Goal: Transaction & Acquisition: Purchase product/service

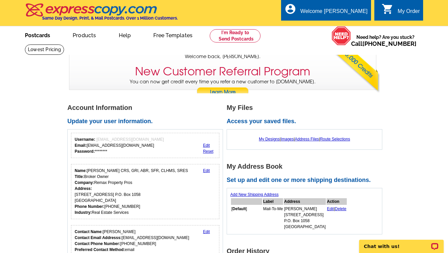
click at [43, 38] on link "Postcards" at bounding box center [37, 35] width 46 height 16
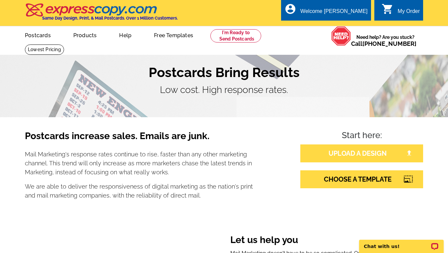
click at [335, 155] on link "UPLOAD A DESIGN" at bounding box center [361, 153] width 123 height 18
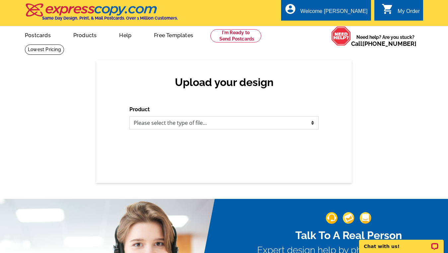
click at [305, 124] on select "Please select the type of file... Postcards Business Cards Letters and flyers G…" at bounding box center [223, 122] width 189 height 13
select select "1"
click at [129, 117] on select "Please select the type of file... Postcards Business Cards Letters and flyers G…" at bounding box center [223, 122] width 189 height 13
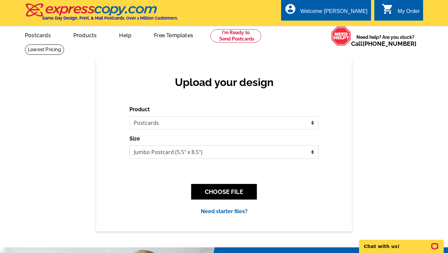
click at [242, 154] on select "Jumbo Postcard (5.5" x 8.5") Regular Postcard (4.25" x 5.6") Panoramic Postcard…" at bounding box center [223, 151] width 189 height 13
select select "1"
click at [129, 146] on select "Jumbo Postcard (5.5" x 8.5") Regular Postcard (4.25" x 5.6") Panoramic Postcard…" at bounding box center [223, 151] width 189 height 13
click at [222, 192] on button "CHOOSE FILE" at bounding box center [224, 192] width 66 height 16
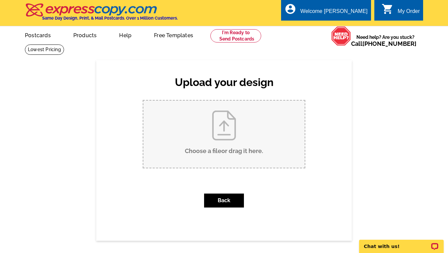
click at [226, 126] on input "Choose a file or drag it here ." at bounding box center [223, 134] width 161 height 67
type input "C:\fakepath\2025- Change is Constant Postcard.pdf"
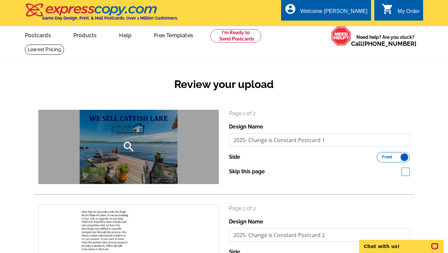
click at [131, 145] on icon "search" at bounding box center [128, 146] width 13 height 13
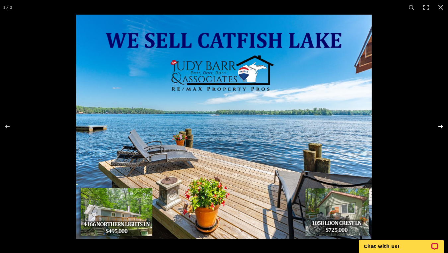
click at [441, 129] on button at bounding box center [436, 126] width 23 height 33
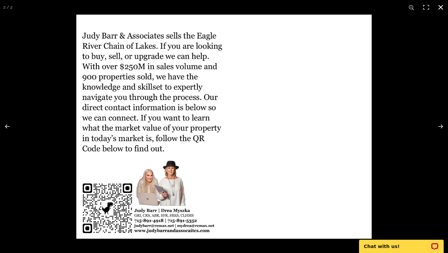
click at [440, 9] on button at bounding box center [441, 7] width 15 height 15
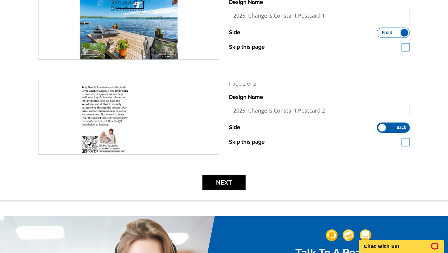
scroll to position [200, 0]
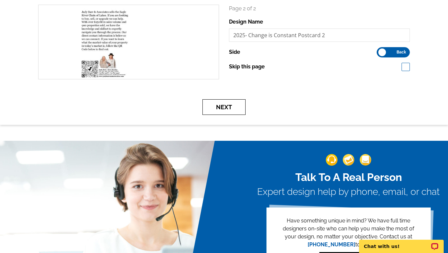
click at [224, 111] on button "Next" at bounding box center [224, 107] width 43 height 16
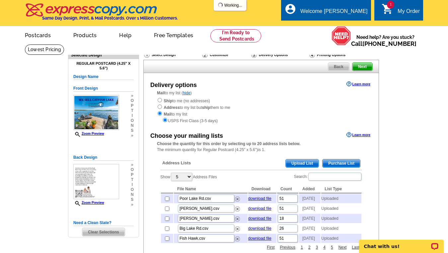
click at [294, 163] on span "Upload List" at bounding box center [302, 163] width 33 height 8
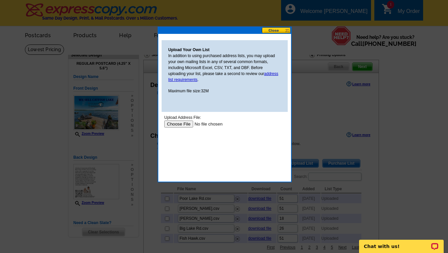
click at [181, 123] on input "file" at bounding box center [206, 124] width 84 height 7
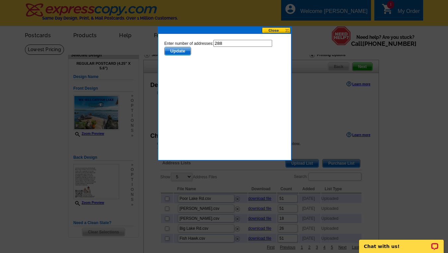
click at [177, 52] on span "Update" at bounding box center [178, 51] width 26 height 8
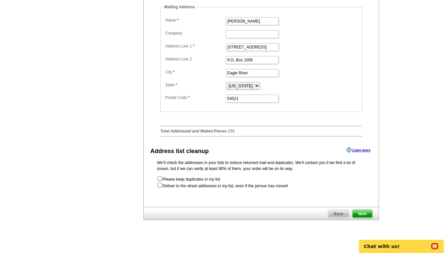
scroll to position [270, 0]
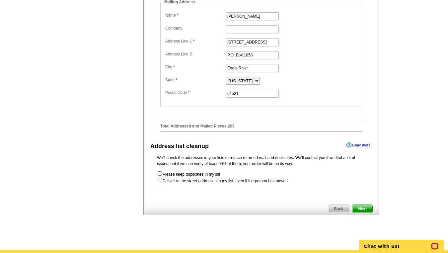
click at [364, 213] on span "Next" at bounding box center [363, 209] width 20 height 8
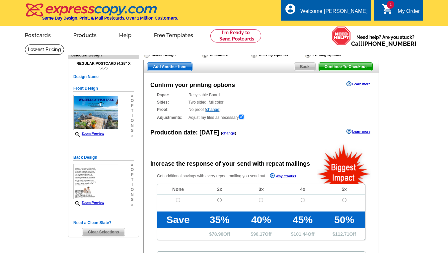
radio input "false"
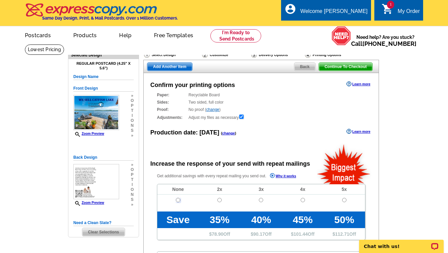
click at [178, 200] on input "radio" at bounding box center [178, 200] width 4 height 4
radio input "true"
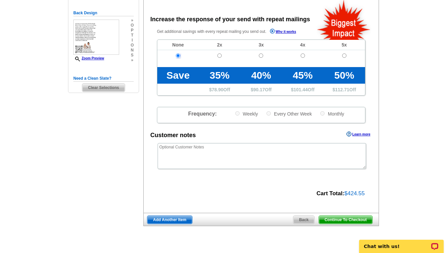
scroll to position [145, 0]
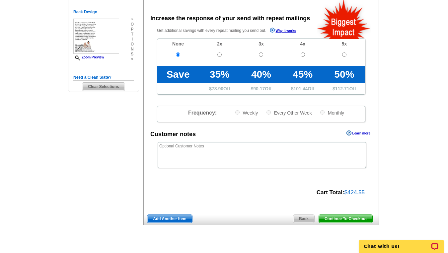
click at [350, 220] on span "Continue To Checkout" at bounding box center [345, 219] width 53 height 8
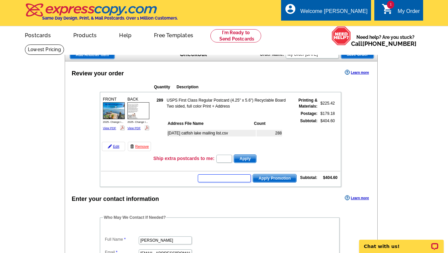
click at [224, 180] on input "text" at bounding box center [224, 178] width 53 height 8
type input "chat20"
click at [253, 174] on button "Apply Promotion" at bounding box center [275, 178] width 44 height 9
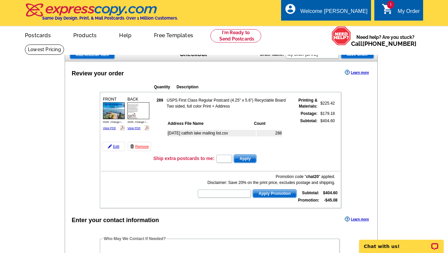
click at [105, 54] on span "Add Another Item" at bounding box center [92, 55] width 44 height 8
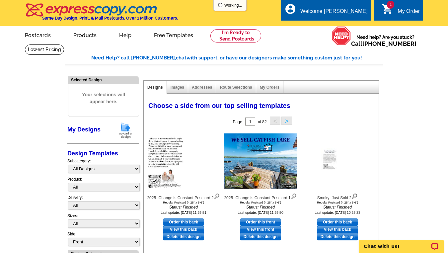
click at [125, 131] on img at bounding box center [125, 130] width 17 height 17
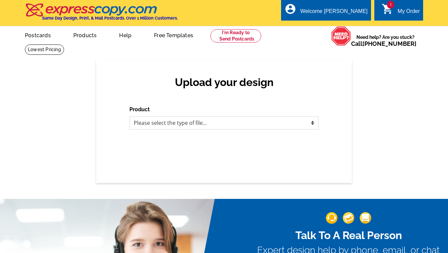
click at [147, 126] on select "Please select the type of file... Postcards Business Cards Letters and flyers G…" at bounding box center [223, 122] width 189 height 13
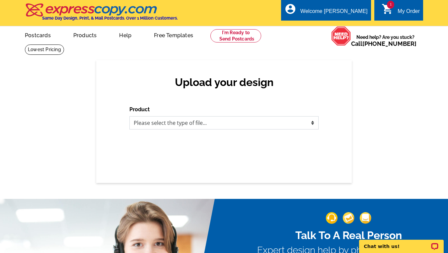
select select "1"
click at [129, 117] on select "Please select the type of file... Postcards Business Cards Letters and flyers G…" at bounding box center [223, 122] width 189 height 13
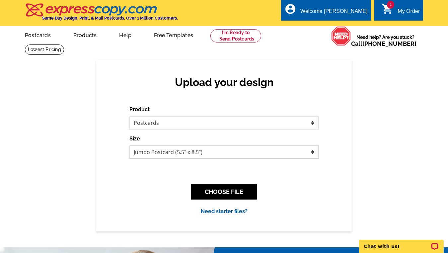
click at [179, 154] on select "Jumbo Postcard (5.5" x 8.5") Regular Postcard (4.25" x 5.6") Panoramic Postcard…" at bounding box center [223, 151] width 189 height 13
select select "1"
click at [129, 146] on select "Jumbo Postcard (5.5" x 8.5") Regular Postcard (4.25" x 5.6") Panoramic Postcard…" at bounding box center [223, 151] width 189 height 13
click at [217, 193] on button "CHOOSE FILE" at bounding box center [224, 192] width 66 height 16
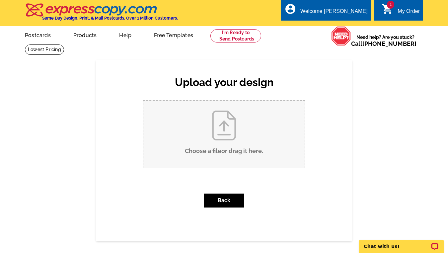
click at [224, 141] on input "Choose a file or drag it here ." at bounding box center [223, 134] width 161 height 67
type input "C:\fakepath\We Sell Bass Lake.pdf"
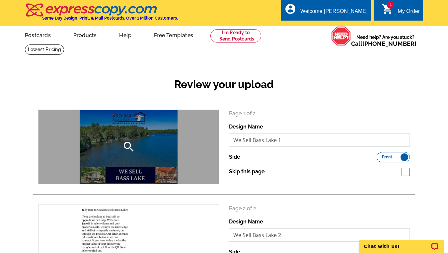
click at [132, 147] on icon "search" at bounding box center [128, 146] width 13 height 13
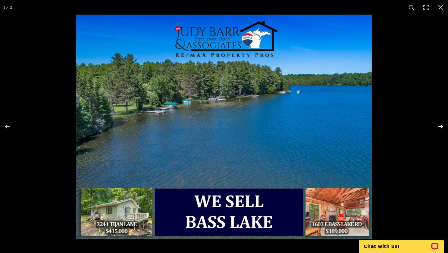
click at [441, 126] on button at bounding box center [436, 126] width 23 height 33
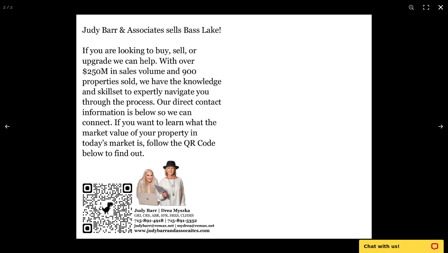
click at [440, 8] on button at bounding box center [441, 7] width 15 height 15
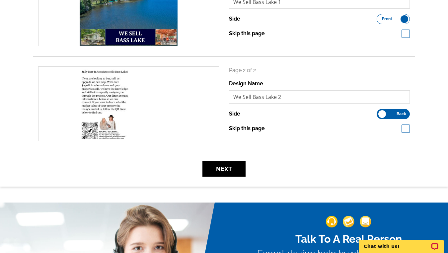
scroll to position [153, 0]
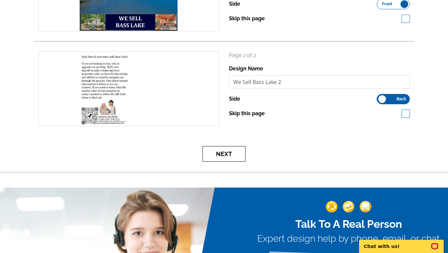
click at [225, 153] on button "Next" at bounding box center [224, 154] width 43 height 16
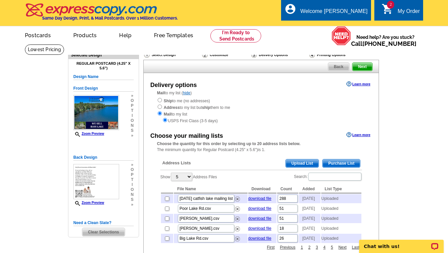
click at [295, 161] on span "Upload List" at bounding box center [302, 163] width 33 height 8
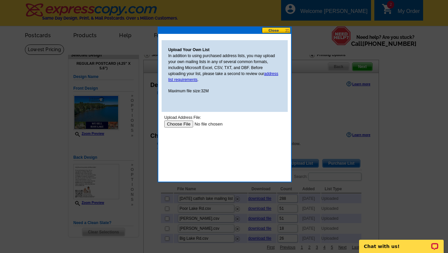
click at [181, 125] on input "file" at bounding box center [206, 124] width 84 height 7
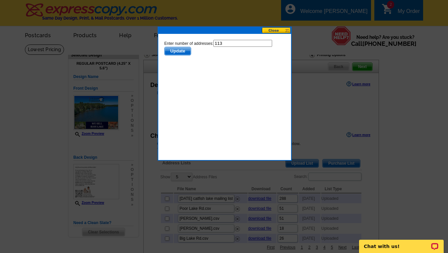
click at [176, 53] on span "Update" at bounding box center [178, 51] width 26 height 8
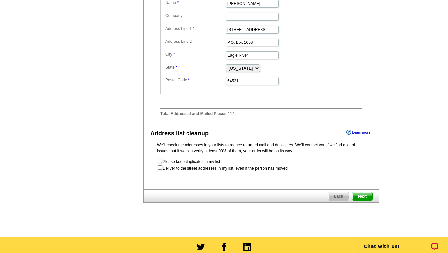
scroll to position [343, 0]
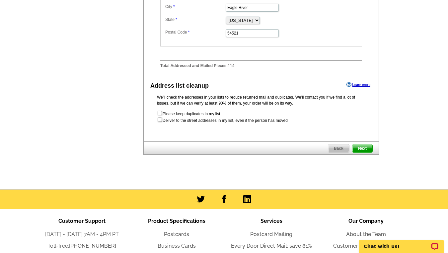
click at [366, 152] on span "Next" at bounding box center [363, 148] width 20 height 8
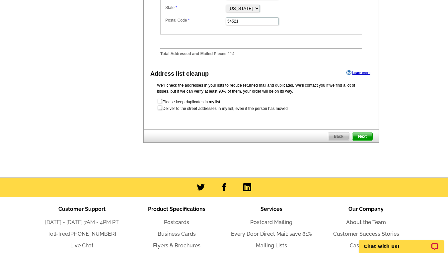
scroll to position [0, 0]
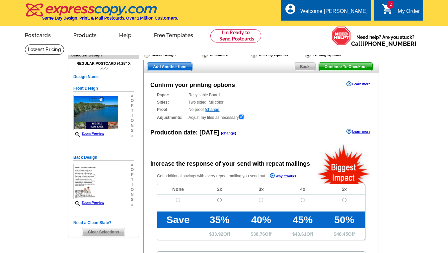
radio input "false"
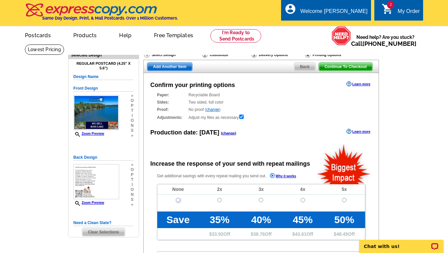
click at [178, 200] on input "radio" at bounding box center [178, 200] width 4 height 4
radio input "true"
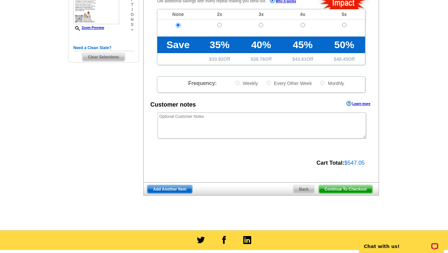
scroll to position [176, 0]
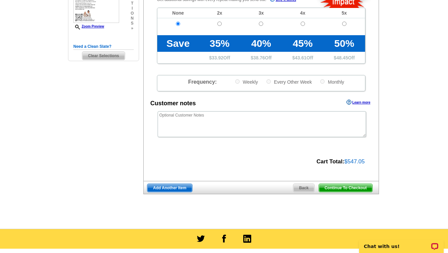
click at [366, 188] on span "Continue To Checkout" at bounding box center [345, 188] width 53 height 8
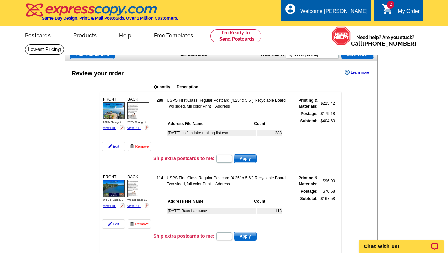
scroll to position [43, 0]
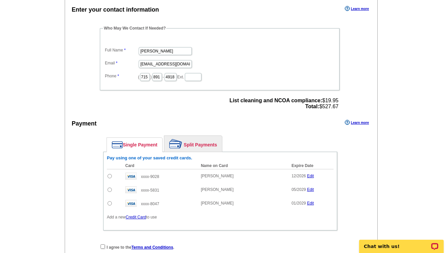
scroll to position [294, 0]
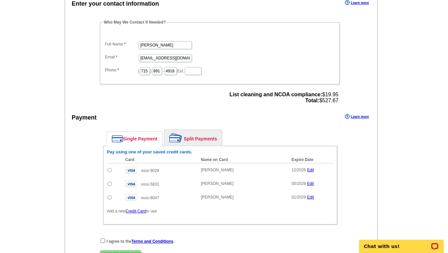
click at [109, 196] on input "radio" at bounding box center [110, 197] width 4 height 4
radio input "true"
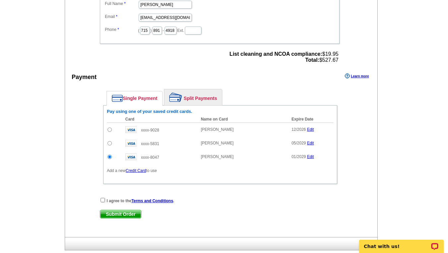
scroll to position [335, 0]
click at [108, 140] on input "radio" at bounding box center [110, 142] width 4 height 4
radio input "true"
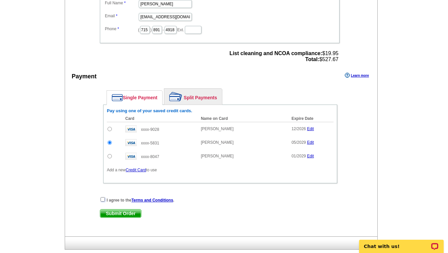
click at [101, 197] on input "checkbox" at bounding box center [103, 199] width 4 height 4
checkbox input "true"
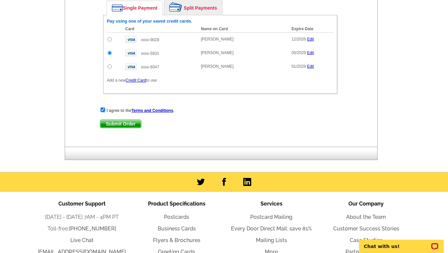
scroll to position [427, 0]
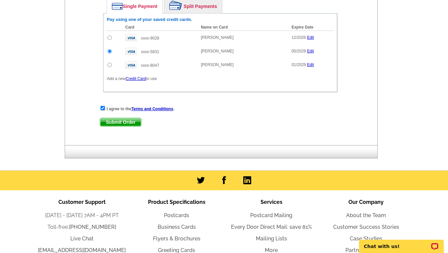
click at [115, 122] on span "Submit Order" at bounding box center [120, 122] width 41 height 8
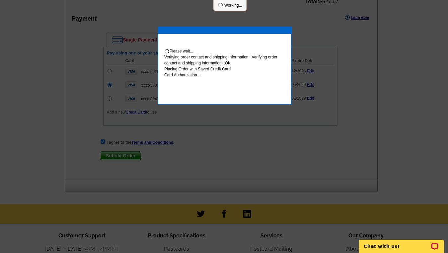
scroll to position [460, 0]
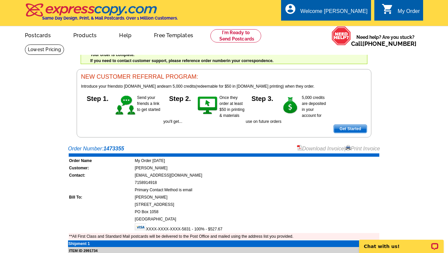
click at [340, 127] on span "Get Started" at bounding box center [350, 129] width 33 height 8
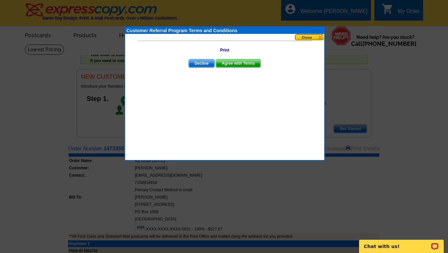
click at [306, 39] on button at bounding box center [309, 37] width 29 height 6
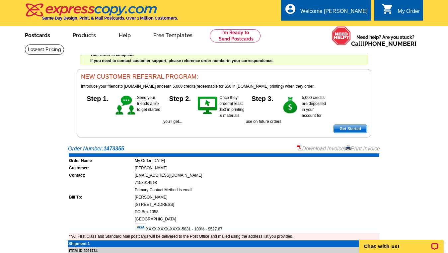
click at [36, 33] on link "Postcards" at bounding box center [37, 35] width 46 height 16
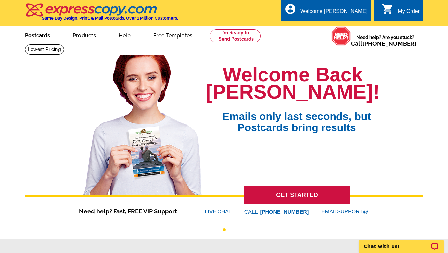
click at [44, 36] on link "Postcards" at bounding box center [37, 35] width 46 height 16
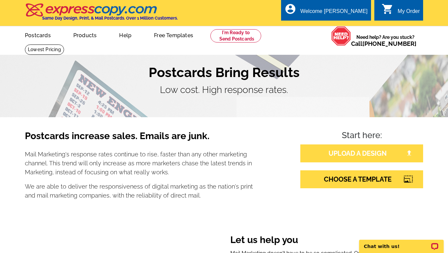
click at [341, 157] on link "UPLOAD A DESIGN" at bounding box center [361, 153] width 123 height 18
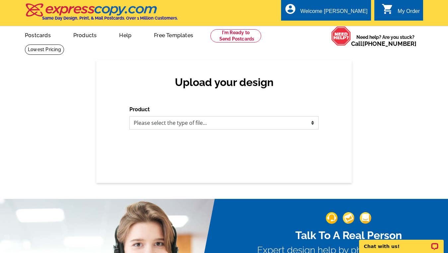
click at [266, 126] on select "Please select the type of file... Postcards Business Cards Letters and flyers G…" at bounding box center [223, 122] width 189 height 13
select select "1"
click at [129, 117] on select "Please select the type of file... Postcards Business Cards Letters and flyers G…" at bounding box center [223, 122] width 189 height 13
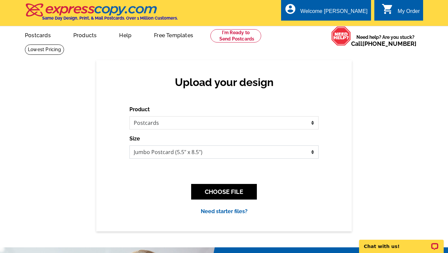
click at [229, 156] on select "Jumbo Postcard (5.5" x 8.5") Regular Postcard (4.25" x 5.6") Panoramic Postcard…" at bounding box center [223, 151] width 189 height 13
select select "1"
click at [129, 146] on select "Jumbo Postcard (5.5" x 8.5") Regular Postcard (4.25" x 5.6") Panoramic Postcard…" at bounding box center [223, 151] width 189 height 13
click at [224, 193] on button "CHOOSE FILE" at bounding box center [224, 192] width 66 height 16
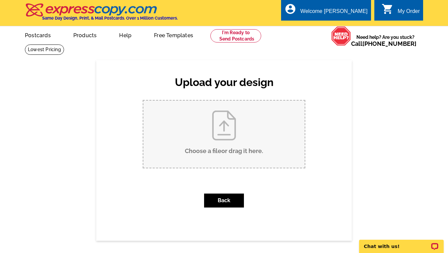
click at [219, 133] on input "Choose a file or drag it here ." at bounding box center [223, 134] width 161 height 67
type input "C:\fakepath\Just Sold Kentuck Lake.pdf"
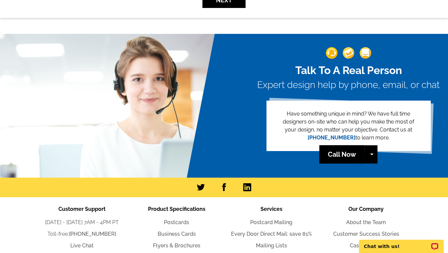
scroll to position [318, 0]
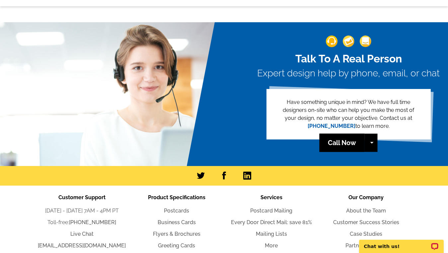
click at [447, 187] on div "Customer Support Monday - Friday 7AM - 4PM PT Toll-free: 800-260-5887 Live Chat…" at bounding box center [224, 234] width 448 height 97
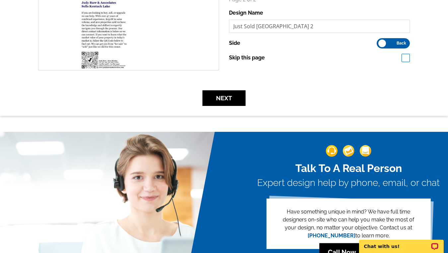
scroll to position [209, 0]
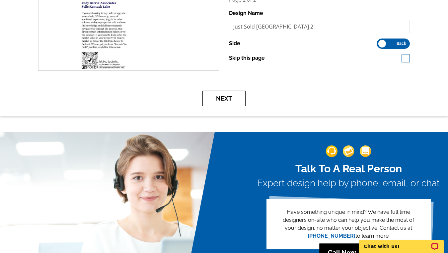
click at [231, 101] on button "Next" at bounding box center [224, 99] width 43 height 16
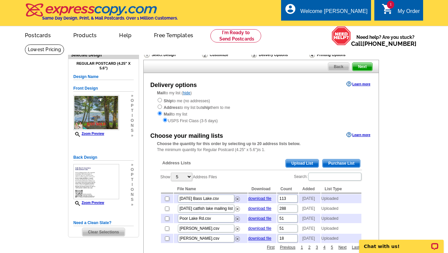
click at [294, 163] on span "Upload List" at bounding box center [302, 163] width 33 height 8
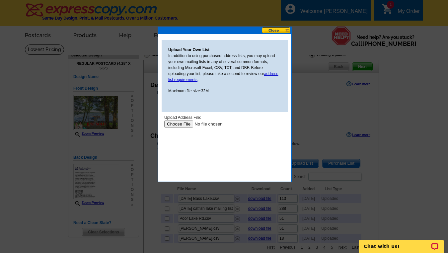
click at [186, 125] on input "file" at bounding box center [206, 124] width 84 height 7
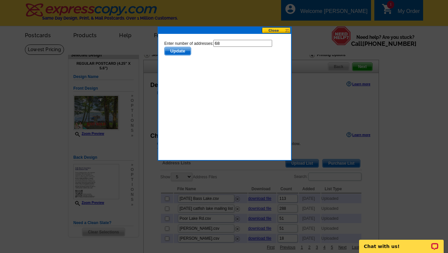
click at [172, 49] on span "Update" at bounding box center [178, 51] width 26 height 8
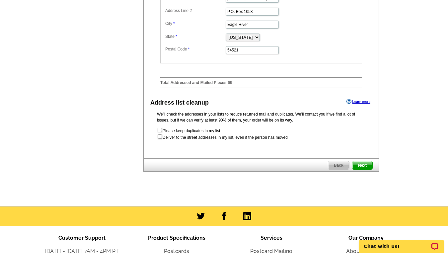
scroll to position [322, 0]
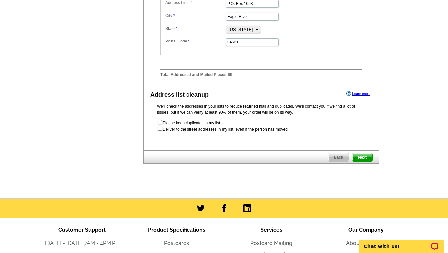
click at [359, 161] on span "Next" at bounding box center [363, 157] width 20 height 8
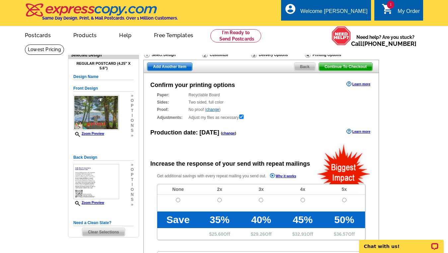
radio input "false"
click at [177, 201] on input "radio" at bounding box center [178, 200] width 4 height 4
radio input "true"
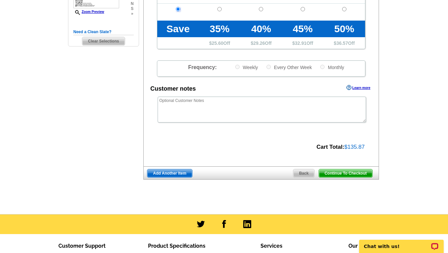
scroll to position [194, 0]
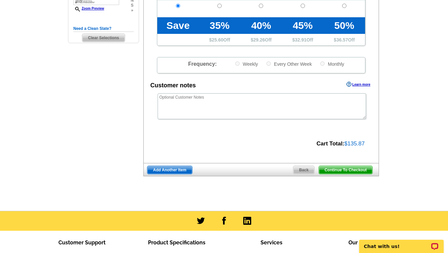
click at [352, 169] on span "Continue To Checkout" at bounding box center [345, 170] width 53 height 8
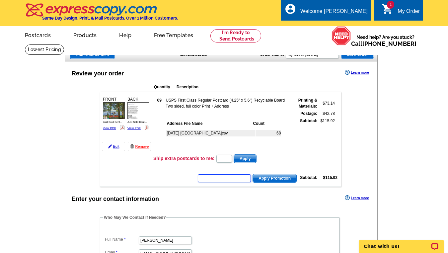
click at [227, 178] on input "text" at bounding box center [224, 178] width 53 height 8
type input "chat20"
click at [253, 174] on button "Apply Promotion" at bounding box center [275, 178] width 44 height 9
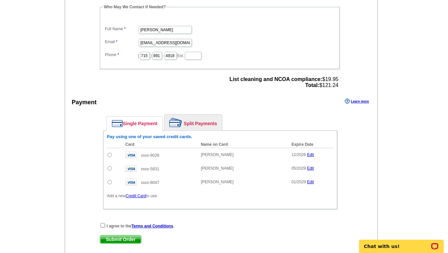
scroll to position [235, 0]
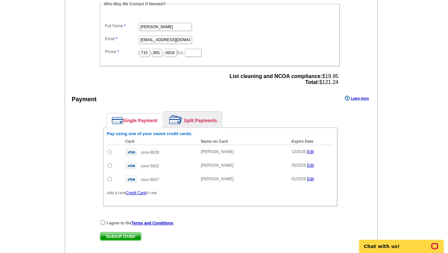
click at [108, 164] on input "radio" at bounding box center [110, 165] width 4 height 4
radio input "true"
click at [103, 221] on input "checkbox" at bounding box center [103, 222] width 4 height 4
checkbox input "true"
click at [110, 236] on span "Submit Order" at bounding box center [120, 236] width 41 height 8
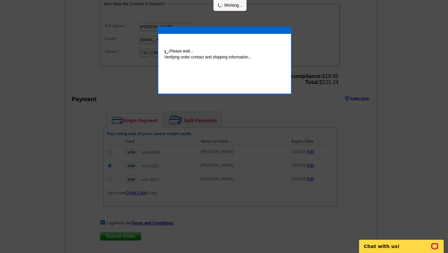
scroll to position [232, 0]
